Goal: Navigation & Orientation: Go to known website

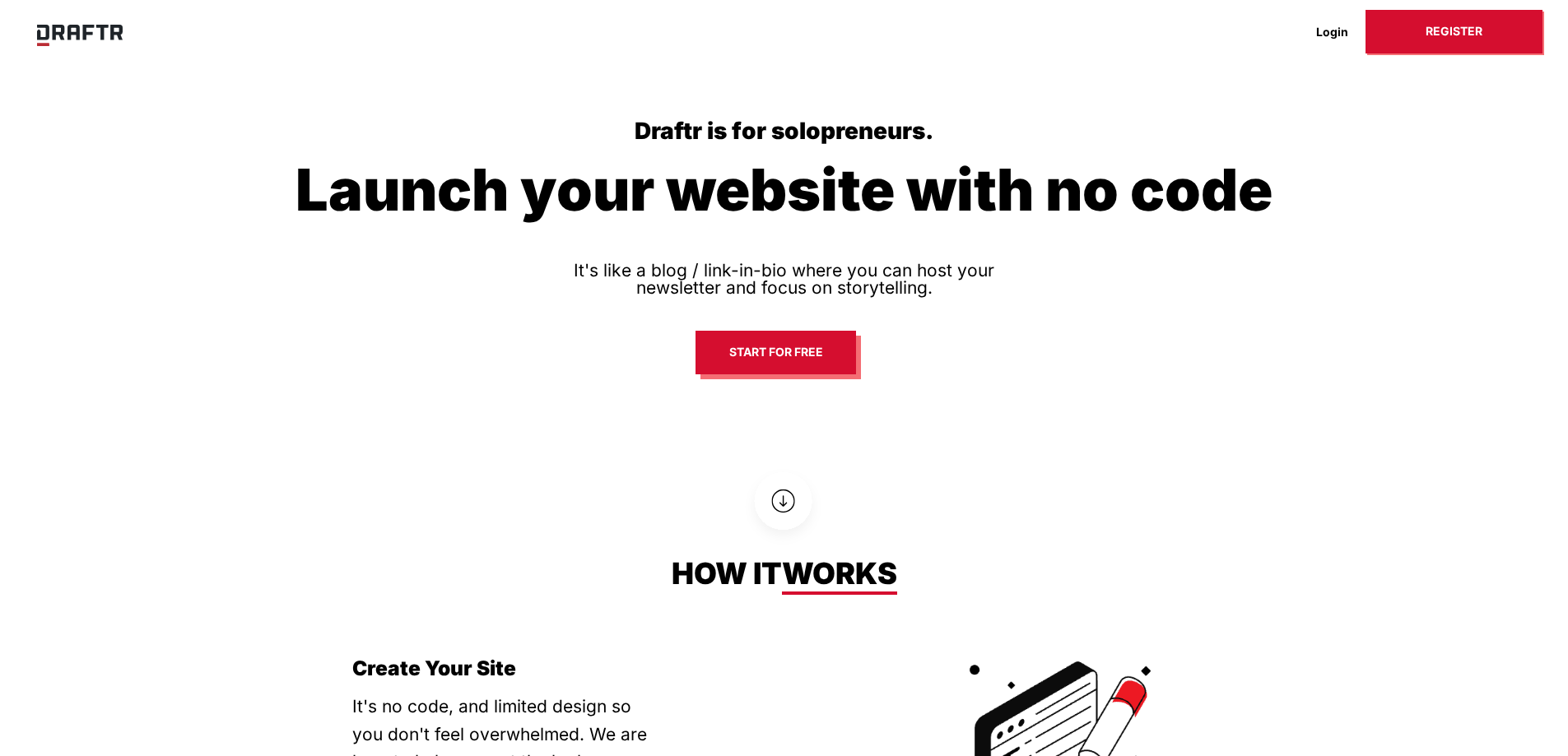
click at [1465, 36] on link "Register" at bounding box center [1453, 31] width 177 height 44
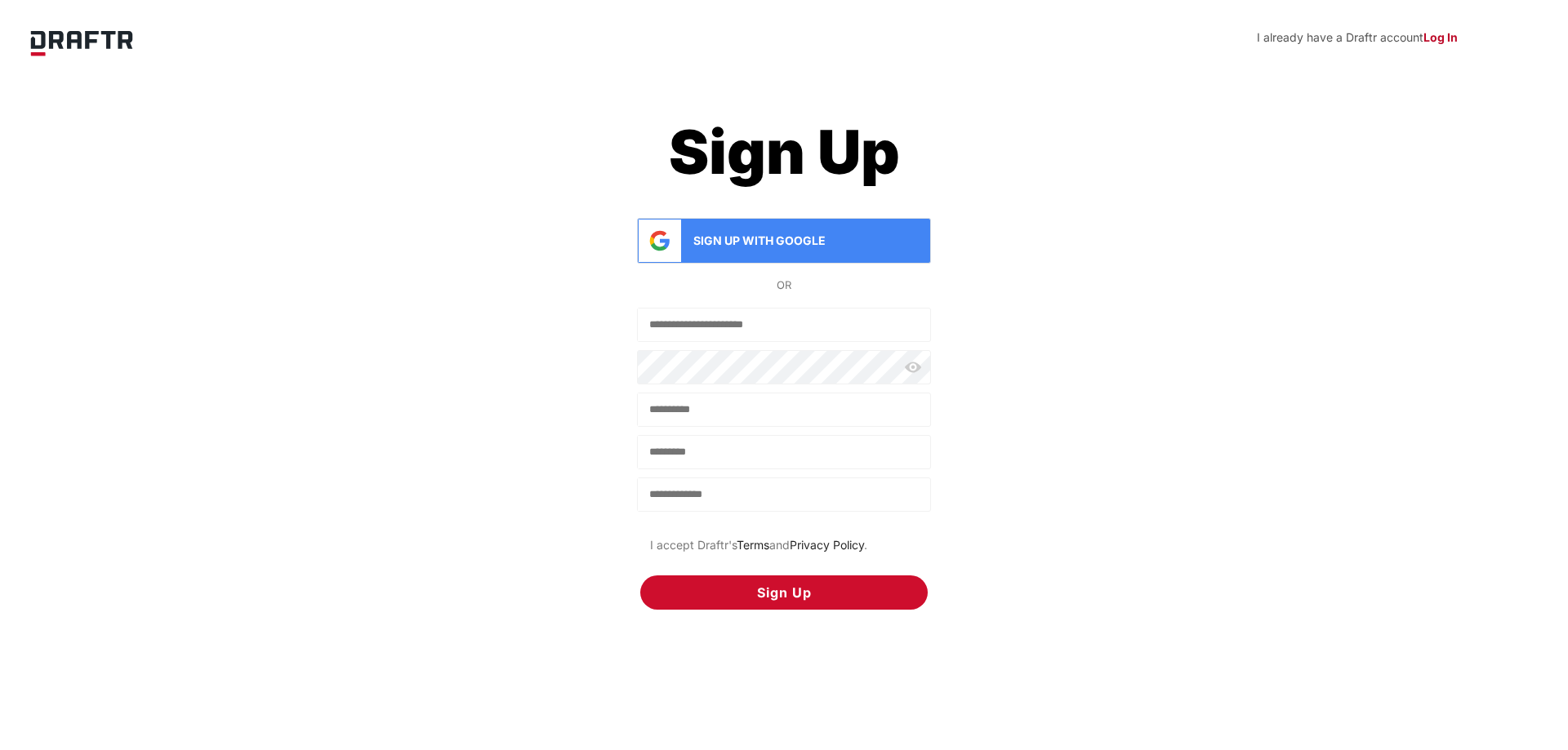
click at [1422, 38] on p "I already have a Draftr account Log In" at bounding box center [817, 37] width 1282 height 18
click at [1431, 38] on strong "Log In" at bounding box center [1440, 37] width 34 height 14
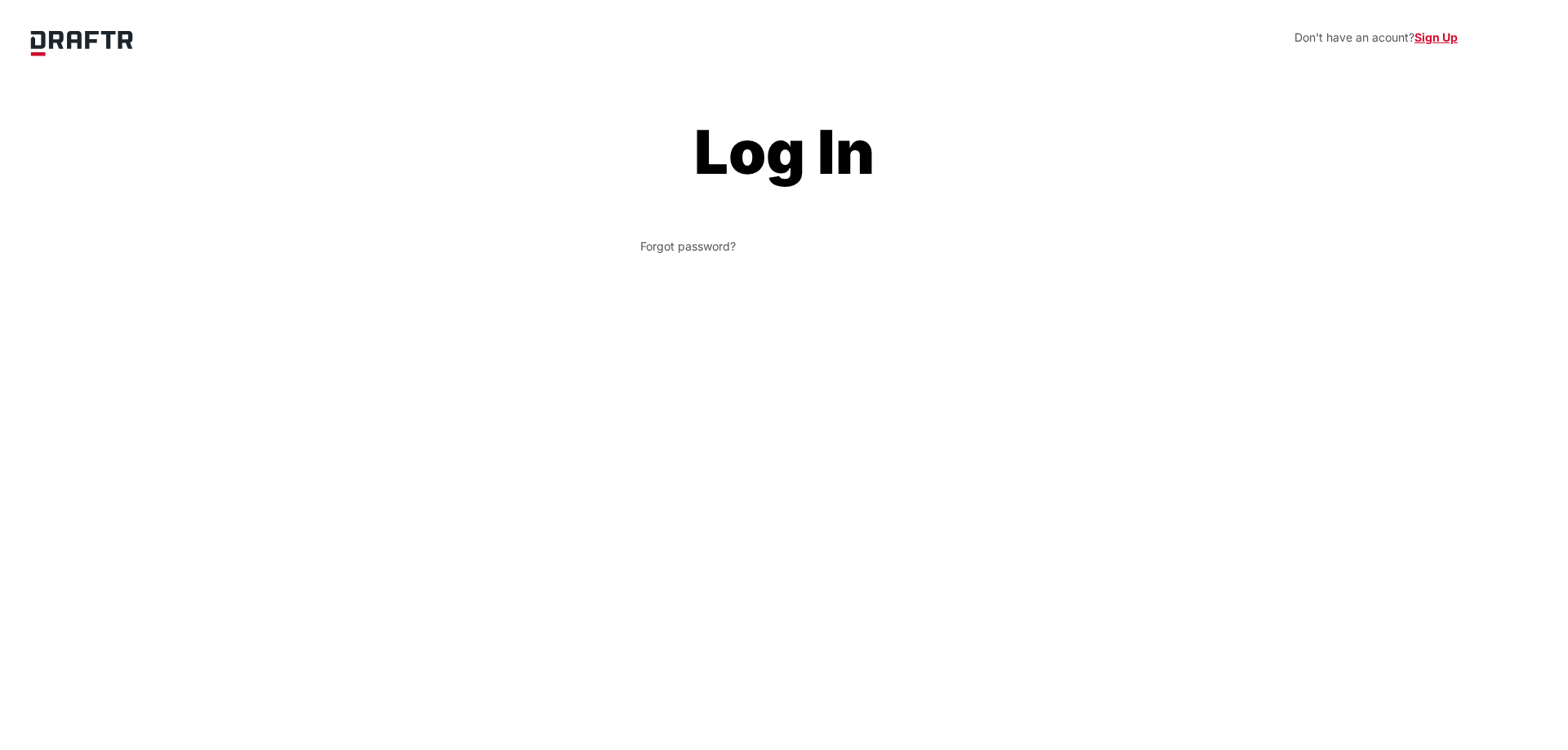
click at [703, 131] on div "Log In" at bounding box center [784, 151] width 327 height 82
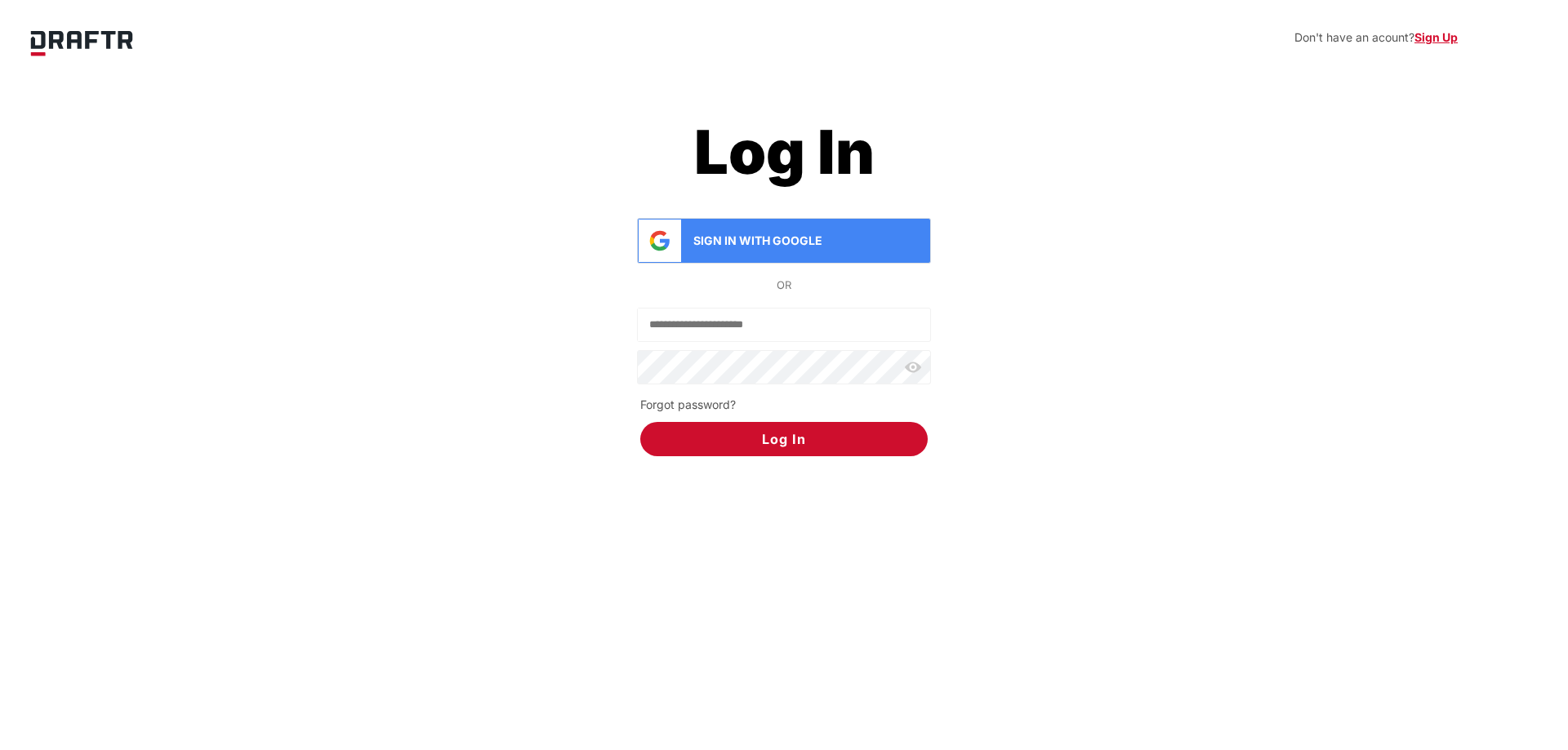
click at [104, 55] on img at bounding box center [81, 41] width 131 height 51
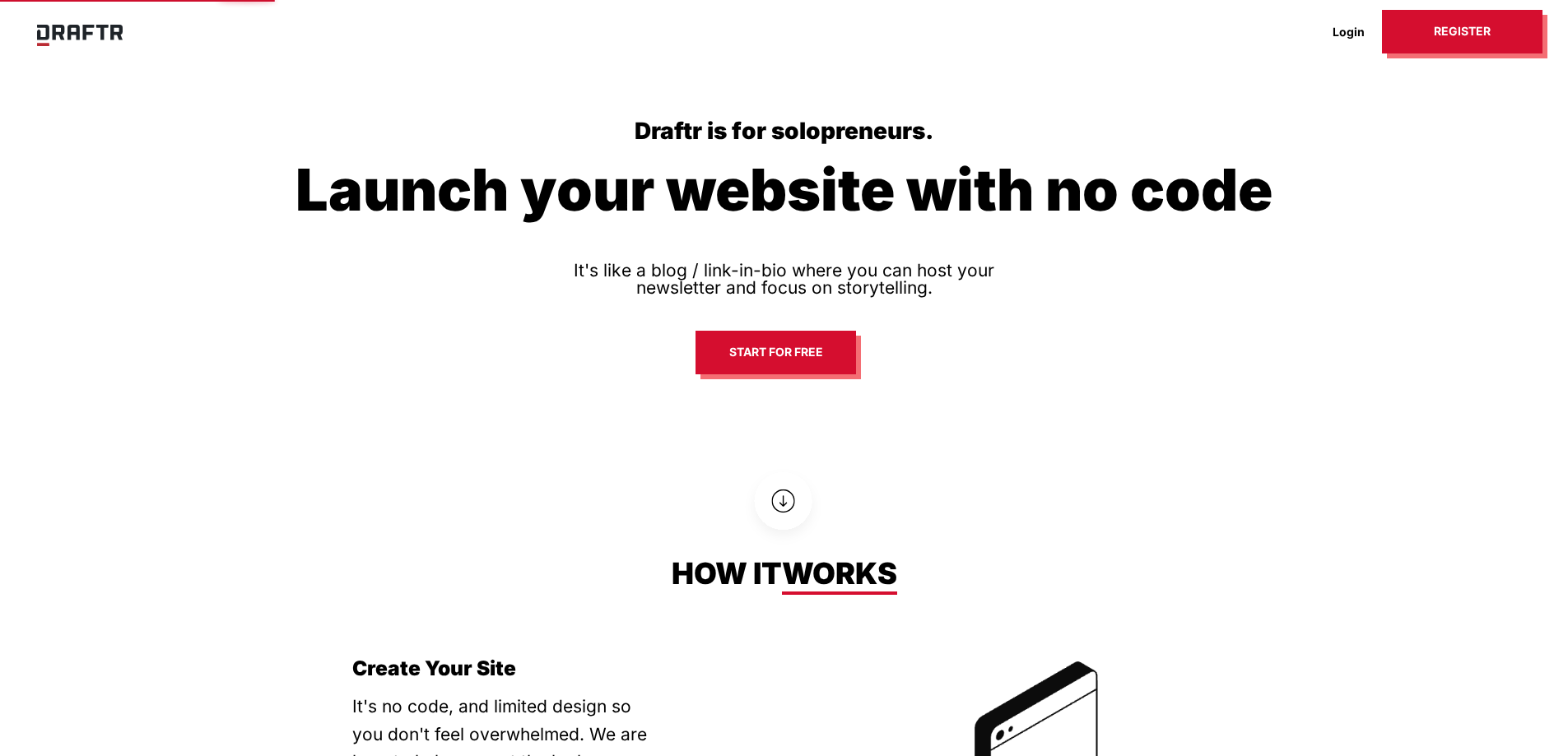
click at [1329, 34] on link "Login" at bounding box center [1348, 31] width 66 height 26
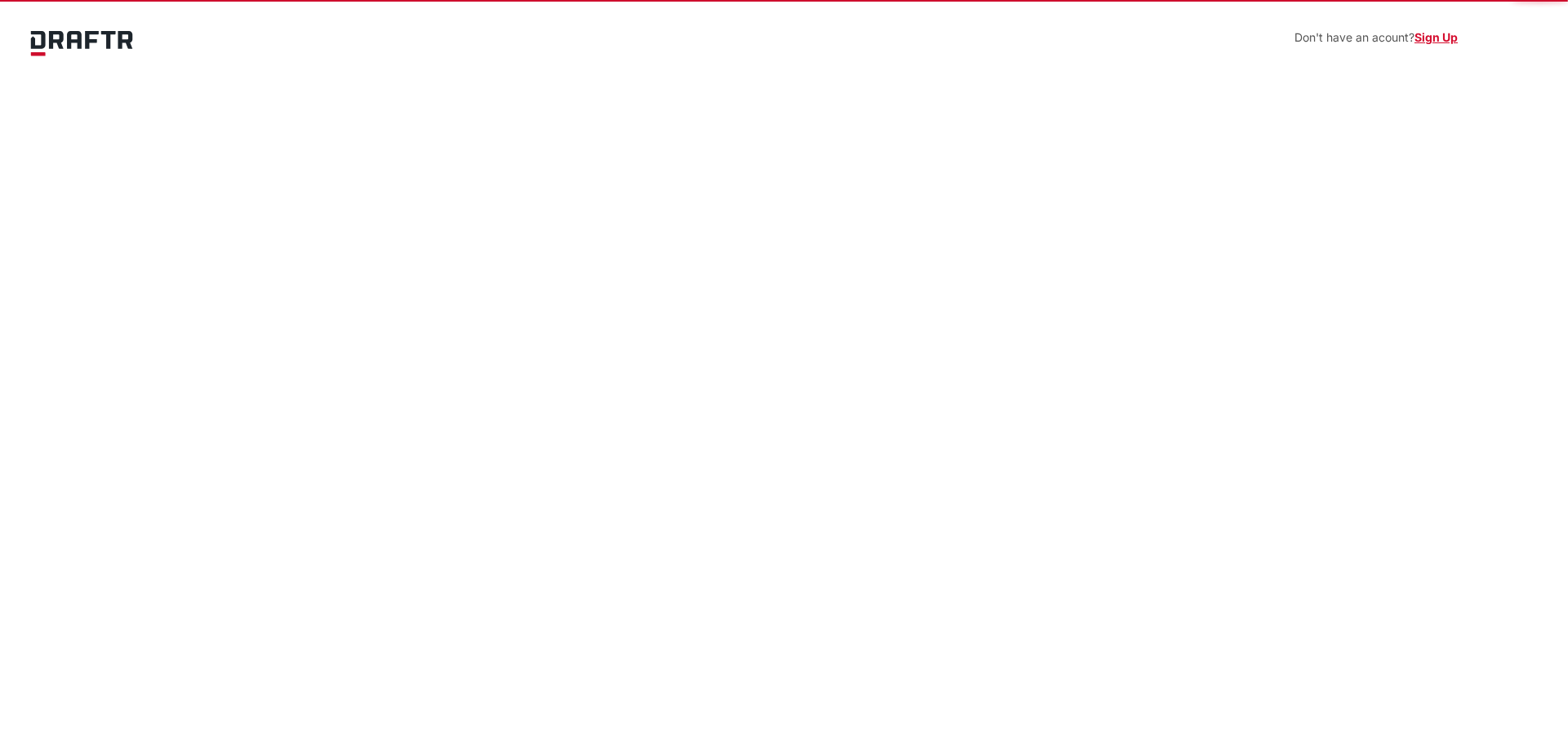
click at [1335, 34] on p "Don't have an acount? Sign Up" at bounding box center [817, 37] width 1282 height 18
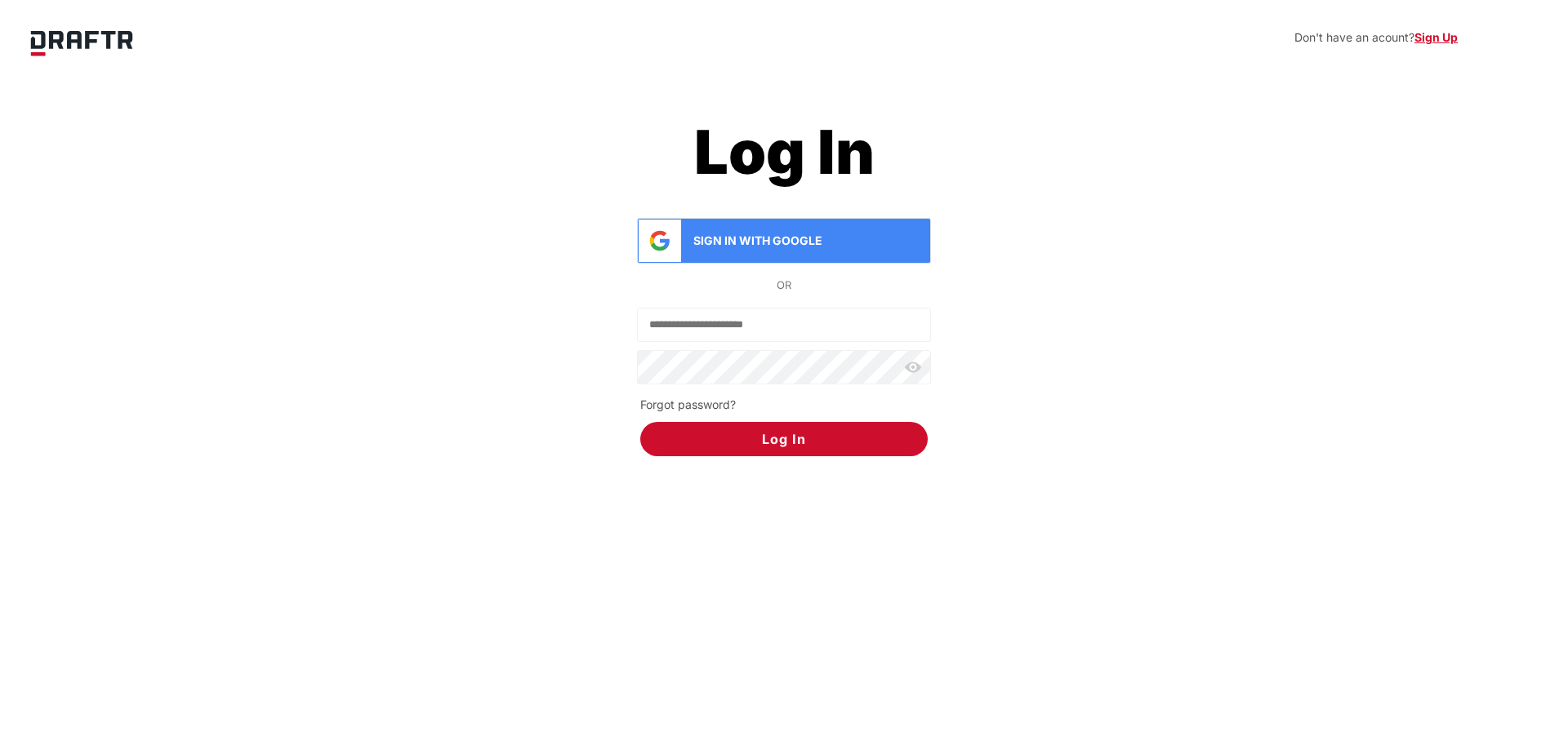
drag, startPoint x: 584, startPoint y: 587, endPoint x: 585, endPoint y: 567, distance: 20.0
click at [584, 586] on section "Don't have an acount? Sign Up Log In Sign in with Google or Log In Forgot passw…" at bounding box center [784, 375] width 1568 height 750
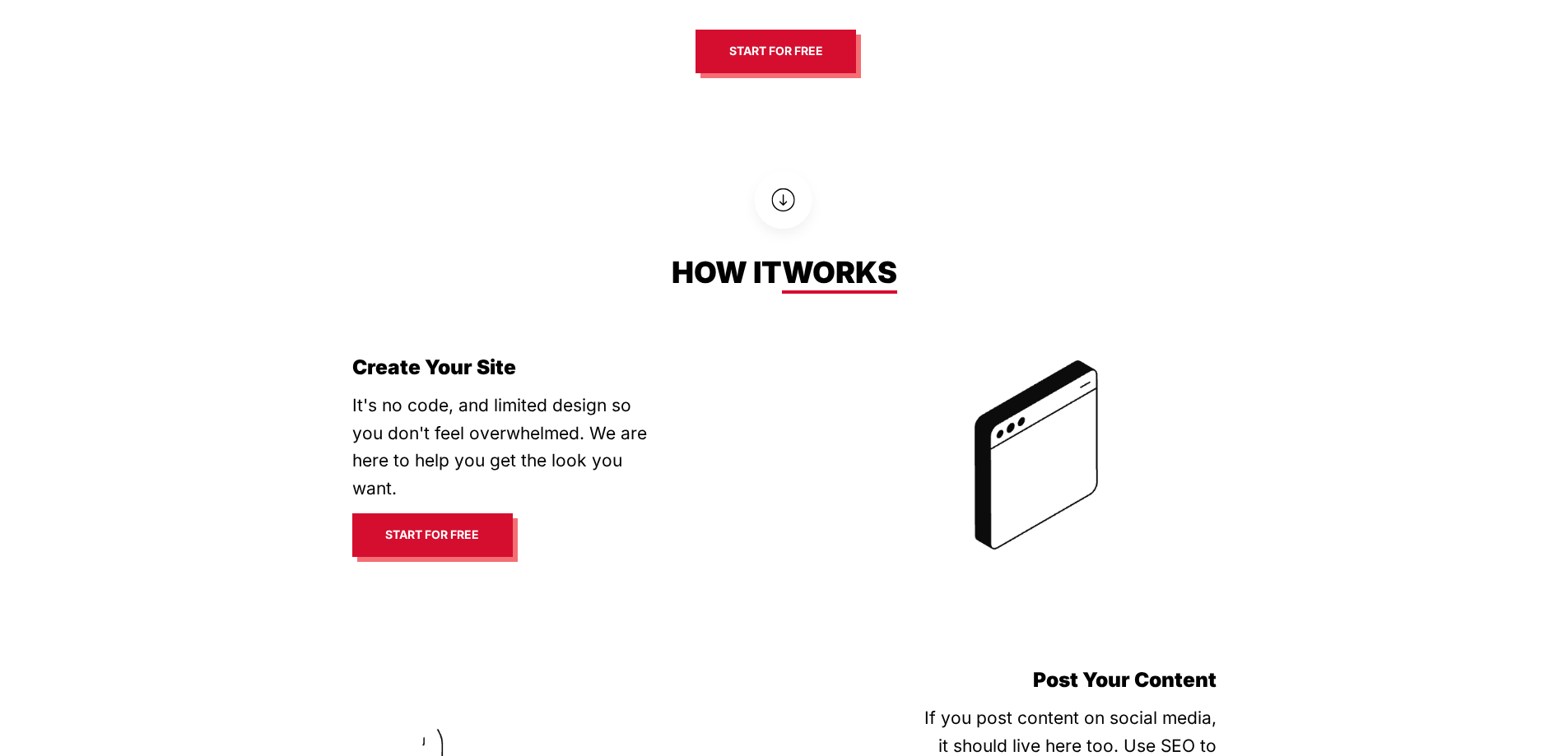
scroll to position [658, 0]
